Goal: Navigation & Orientation: Find specific page/section

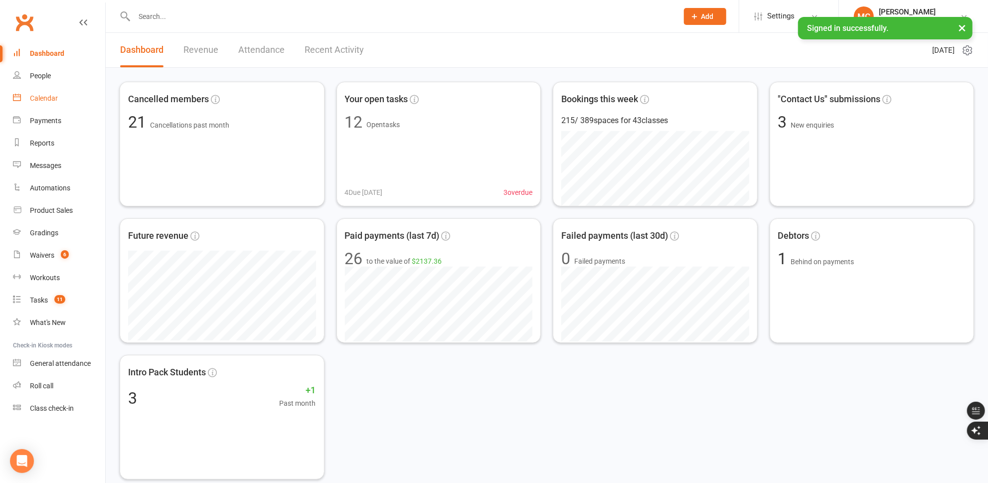
click at [50, 97] on div "Calendar" at bounding box center [44, 98] width 28 height 8
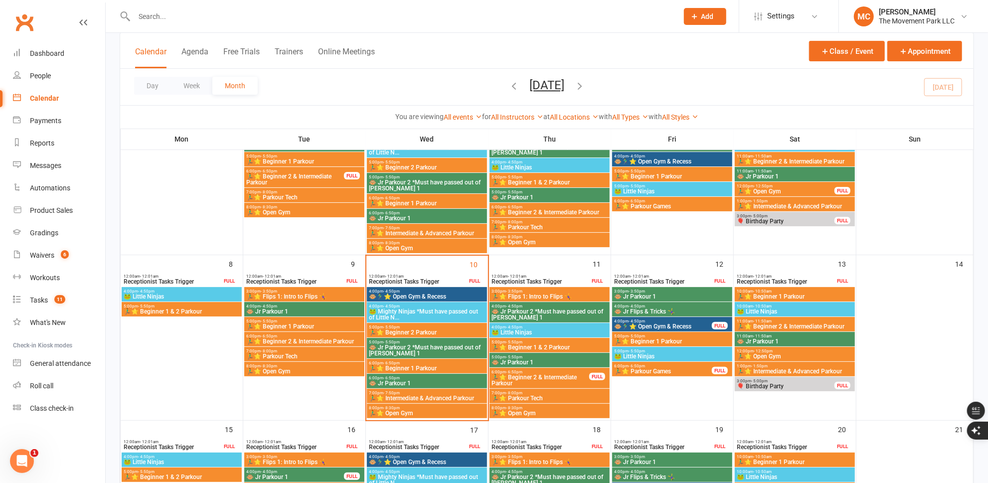
scroll to position [136, 0]
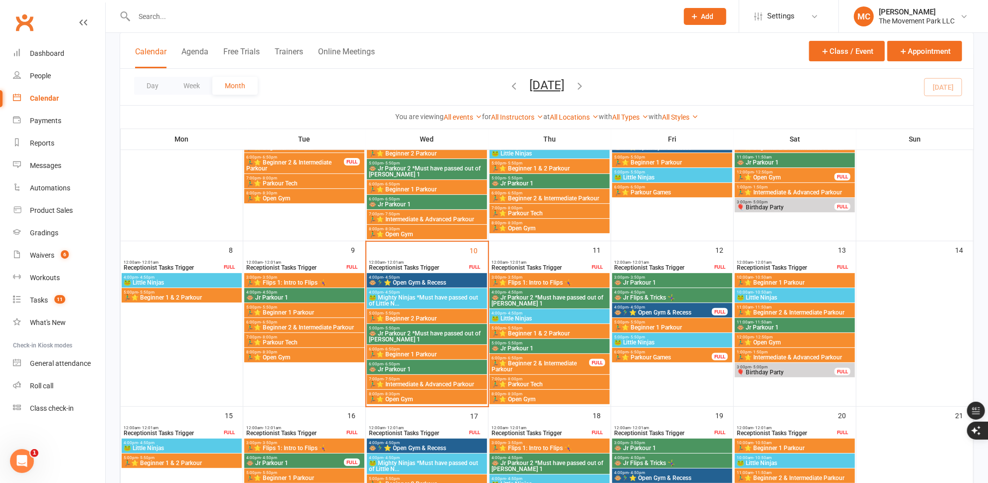
click at [775, 312] on span "🏃‍♂️⭐ Beginner 2 & Intermediate Parkour" at bounding box center [795, 312] width 116 height 6
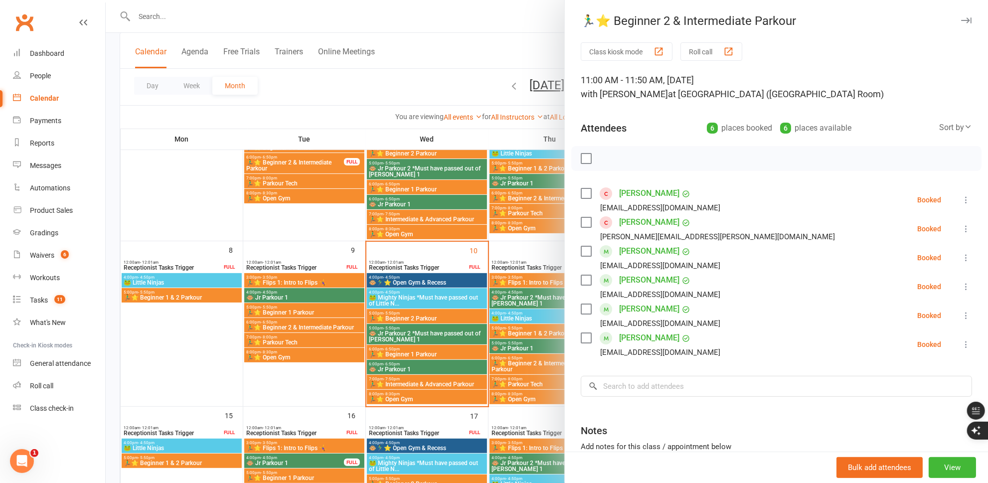
click at [632, 223] on link "[PERSON_NAME]" at bounding box center [649, 222] width 60 height 16
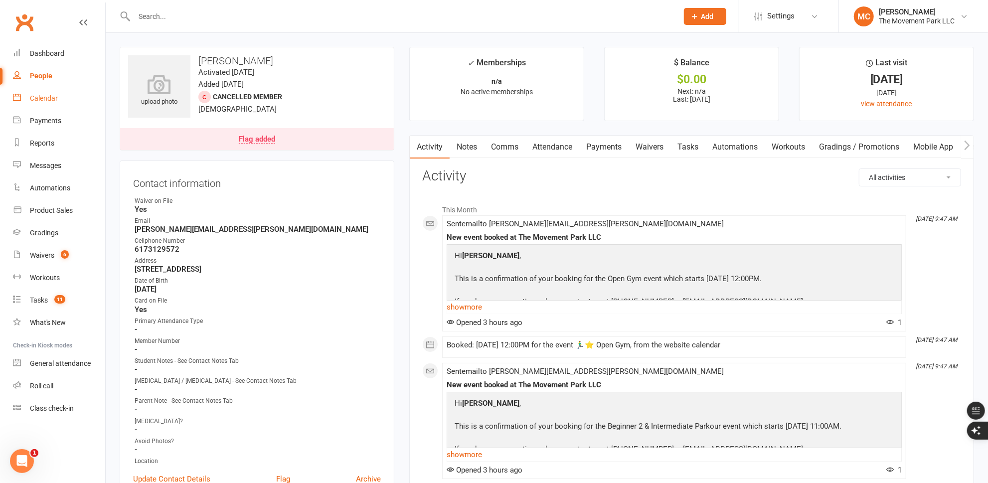
click at [50, 103] on link "Calendar" at bounding box center [59, 98] width 92 height 22
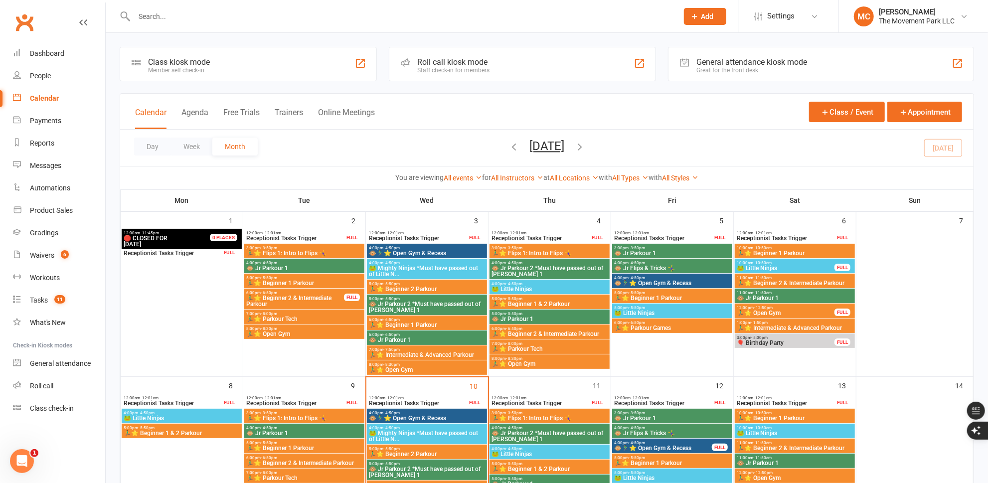
scroll to position [45, 0]
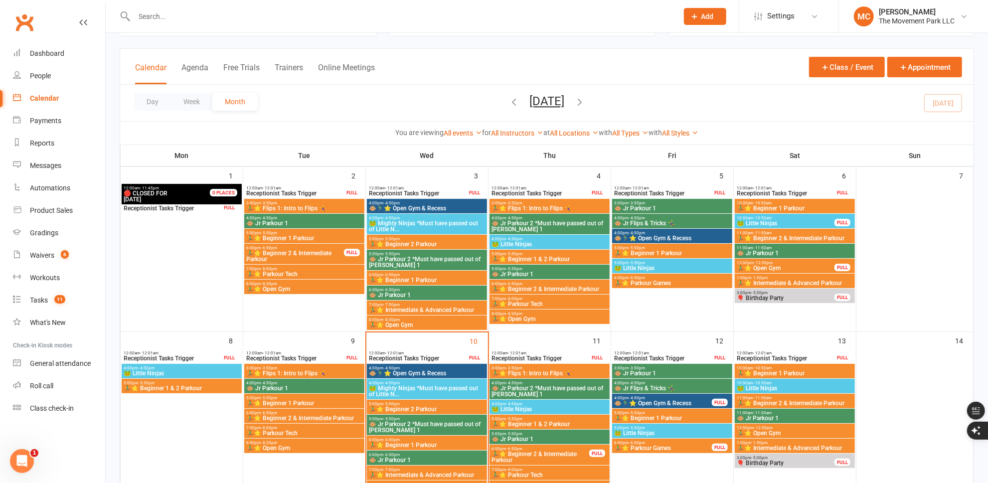
click at [768, 269] on span "🏃‍♂️⭐ Open Gym" at bounding box center [786, 268] width 98 height 6
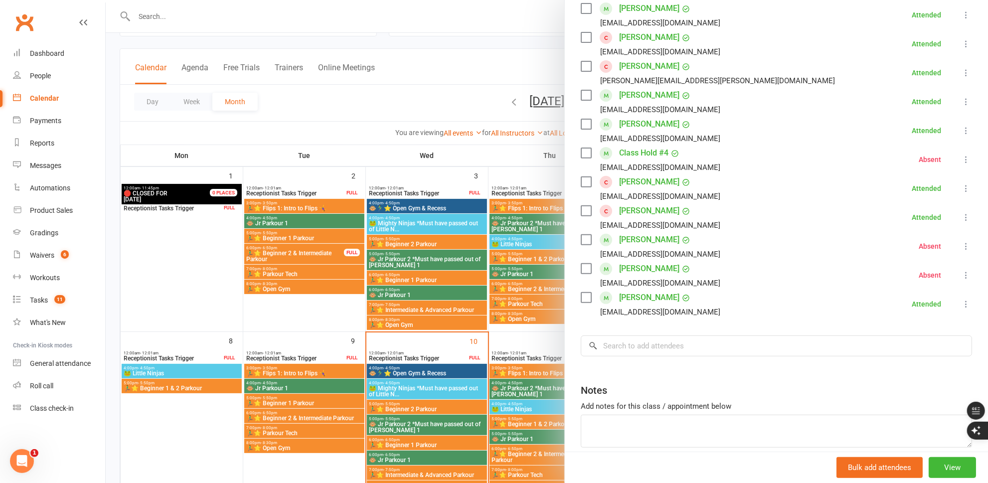
scroll to position [226, 0]
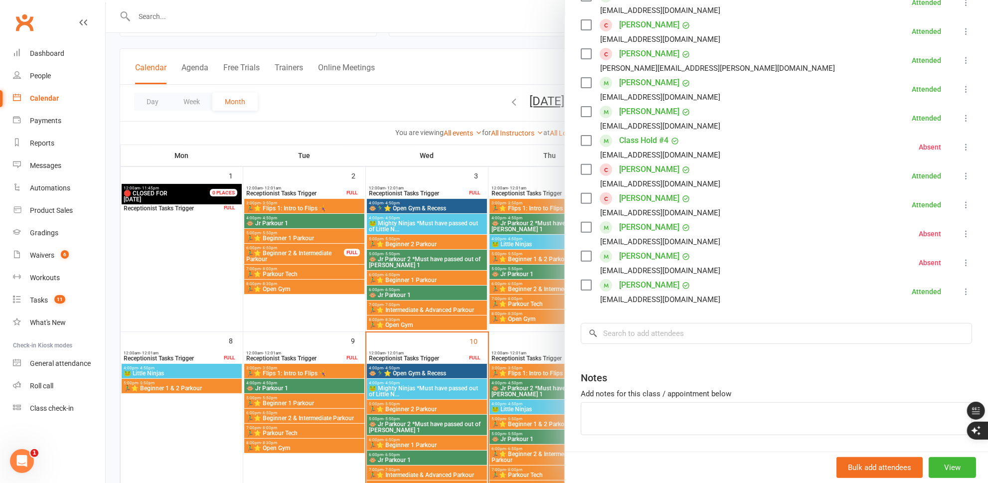
click at [517, 161] on div at bounding box center [547, 241] width 882 height 483
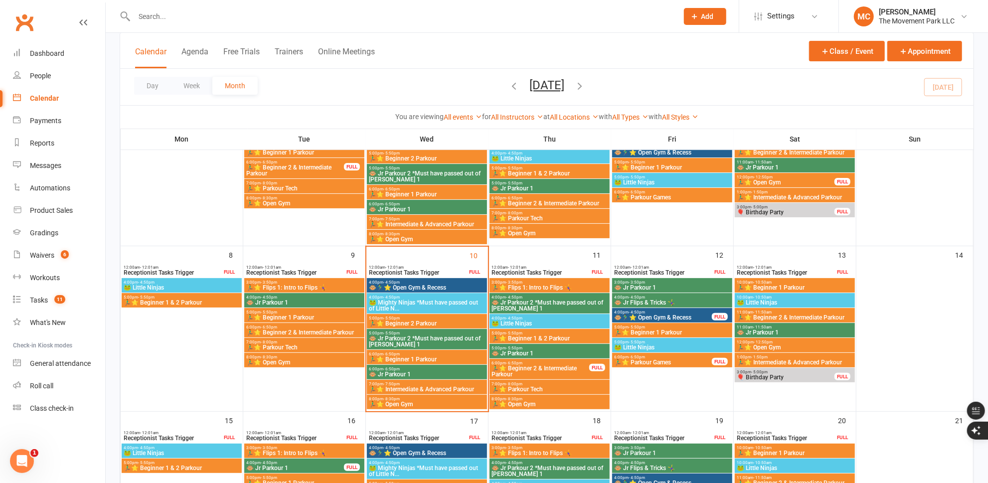
scroll to position [136, 0]
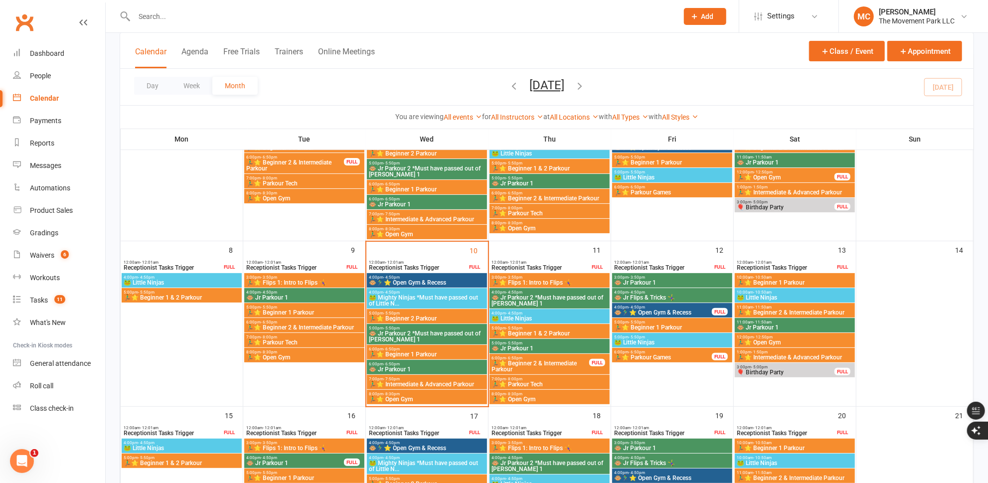
click at [766, 339] on span "🏃‍♂️⭐ Open Gym" at bounding box center [795, 342] width 116 height 6
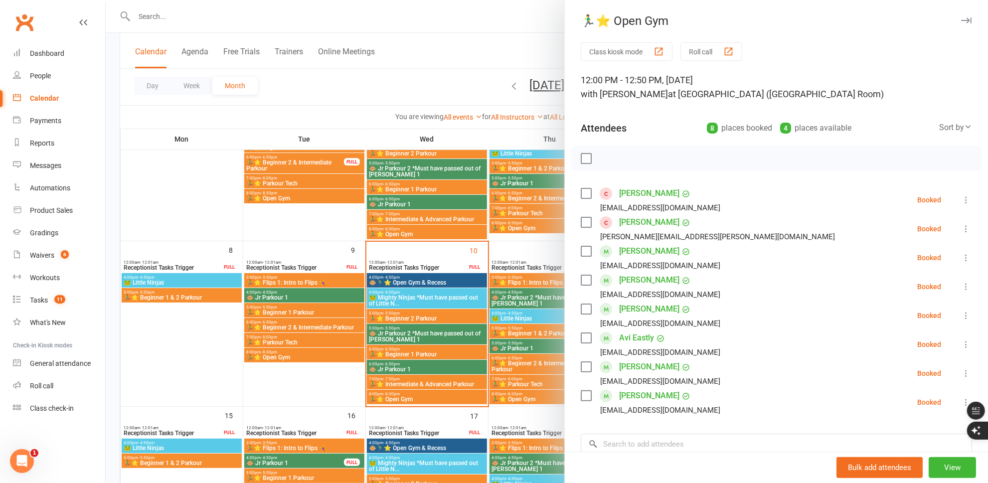
click at [961, 23] on icon "button" at bounding box center [966, 20] width 10 height 6
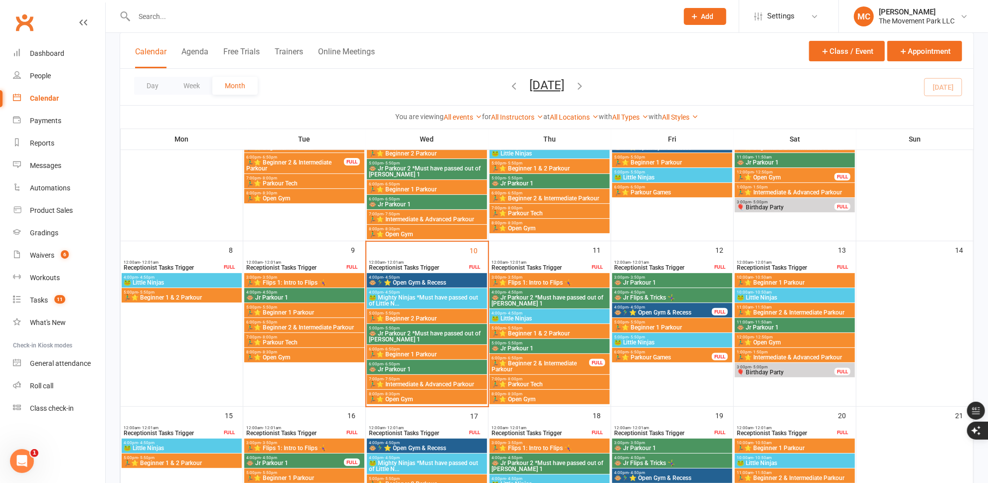
click at [769, 312] on span "🏃‍♂️⭐ Beginner 2 & Intermediate Parkour" at bounding box center [795, 312] width 116 height 6
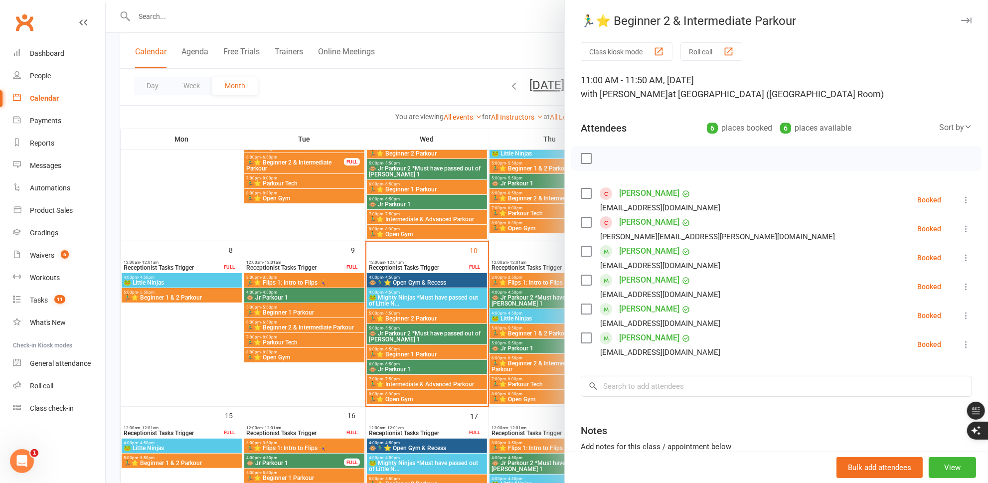
click at [961, 22] on icon "button" at bounding box center [966, 20] width 10 height 6
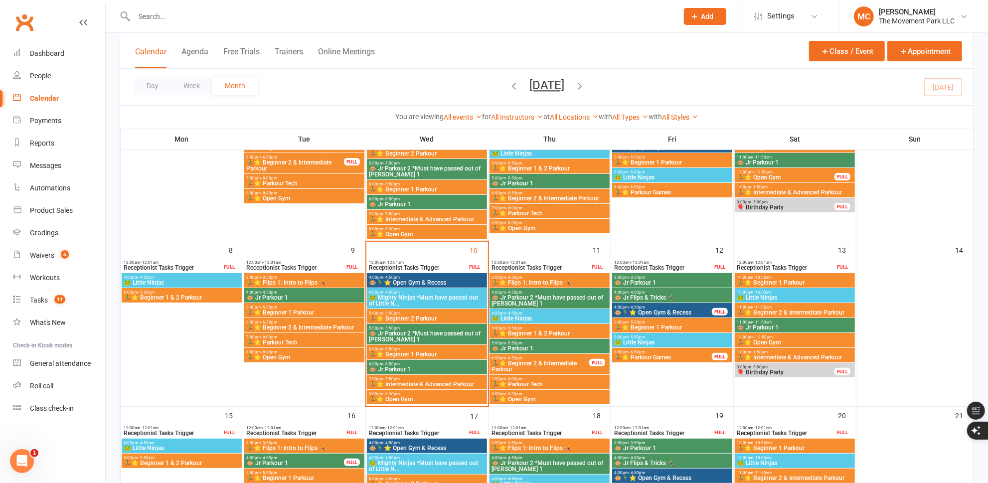
click at [788, 310] on span "🏃‍♂️⭐ Beginner 2 & Intermediate Parkour" at bounding box center [795, 312] width 116 height 6
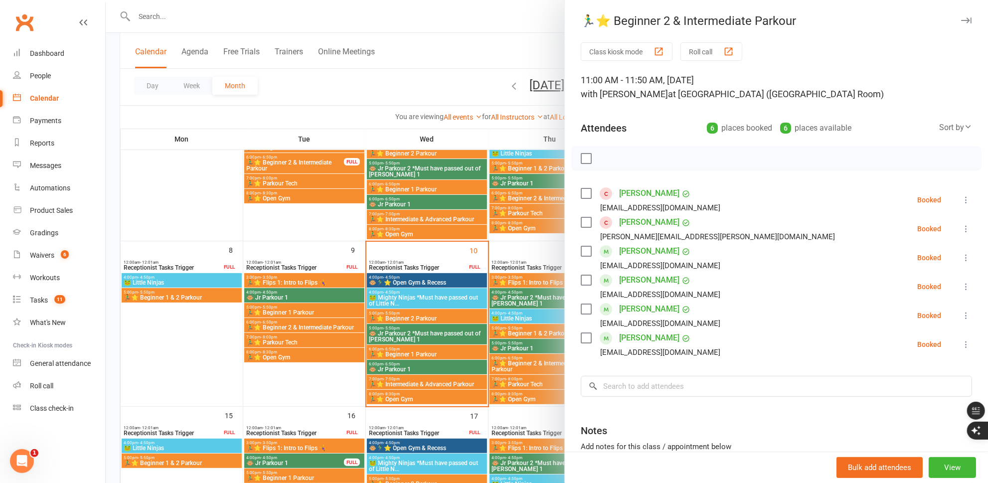
click at [961, 21] on icon "button" at bounding box center [966, 20] width 10 height 6
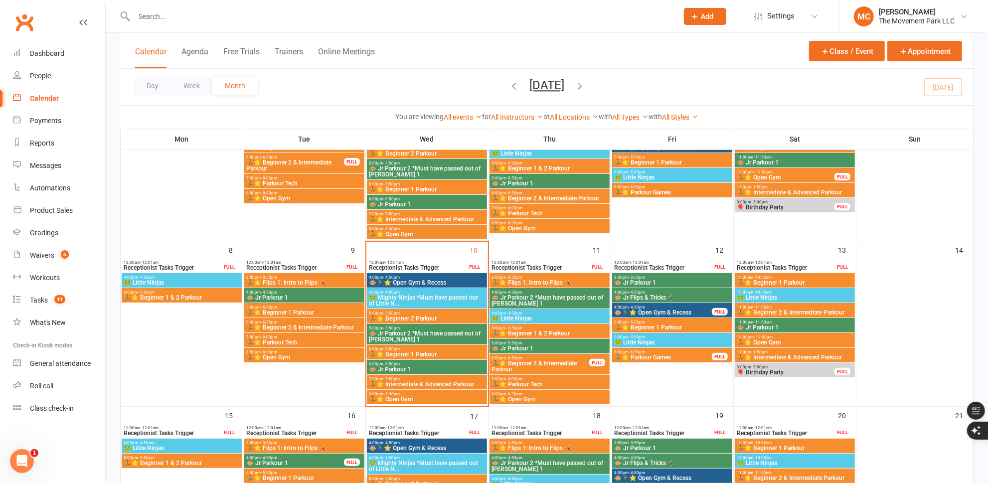
click at [778, 336] on span "12:00pm - 12:50pm" at bounding box center [795, 337] width 116 height 4
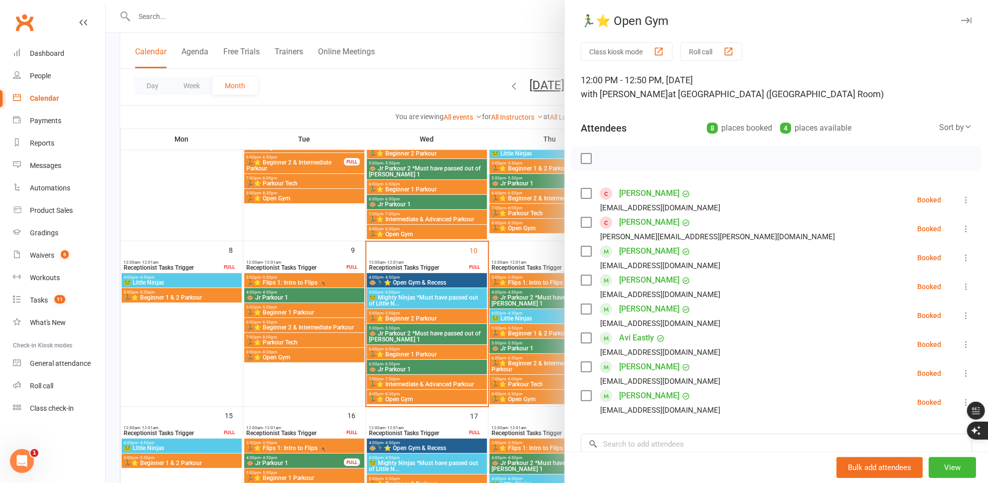
click at [961, 23] on icon "button" at bounding box center [966, 20] width 10 height 6
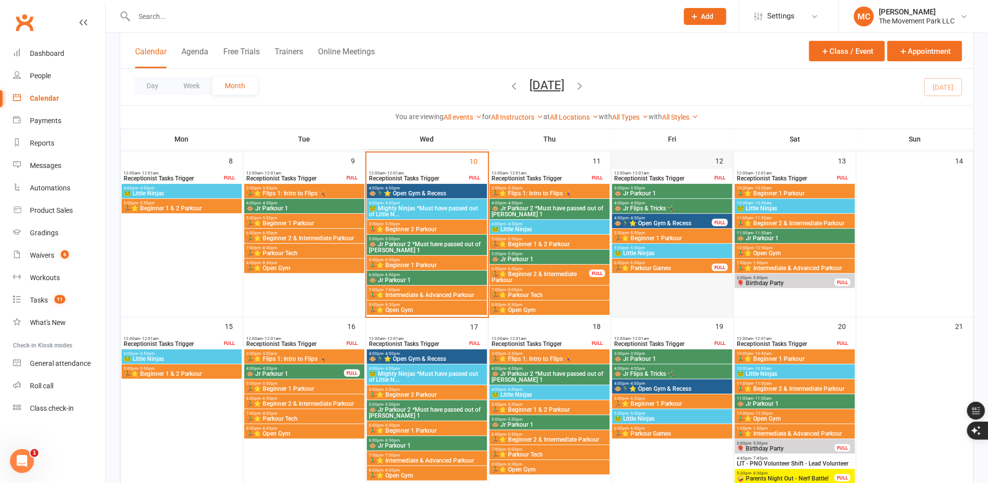
scroll to position [226, 0]
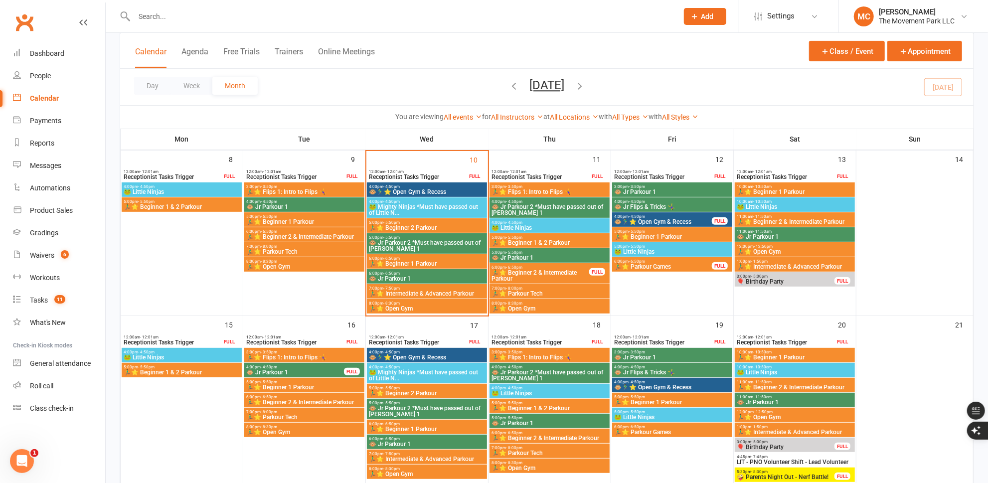
click at [751, 279] on span "🎈 Birthday Party" at bounding box center [786, 282] width 98 height 6
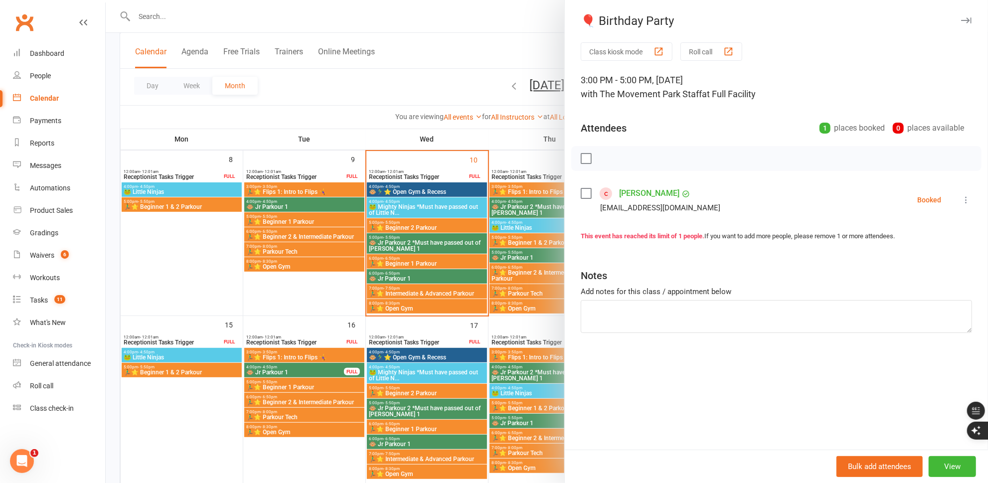
click at [961, 21] on icon "button" at bounding box center [966, 20] width 10 height 6
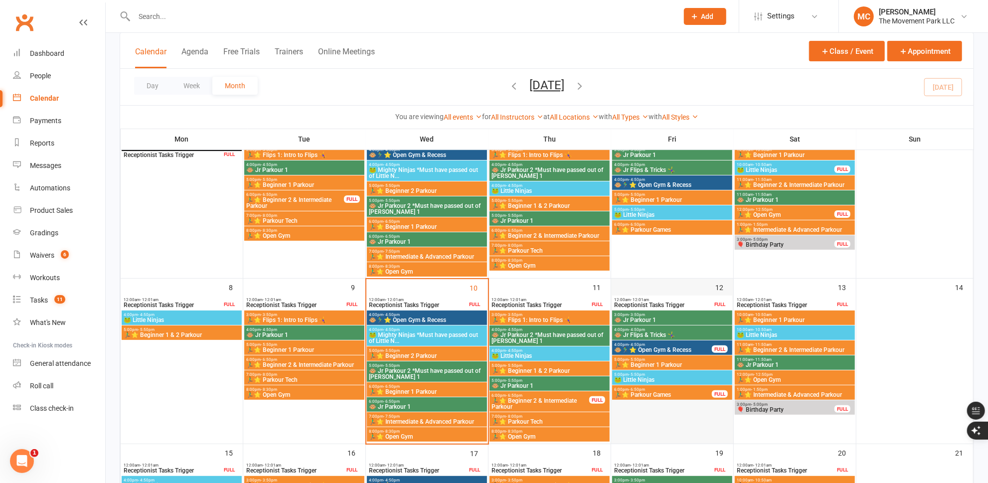
scroll to position [90, 0]
